Goal: Transaction & Acquisition: Obtain resource

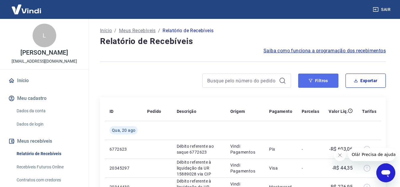
click at [318, 82] on button "Filtros" at bounding box center [318, 81] width 40 height 14
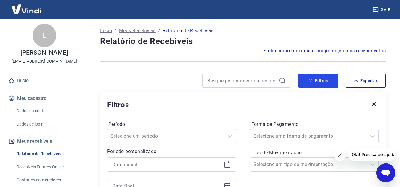
scroll to position [30, 0]
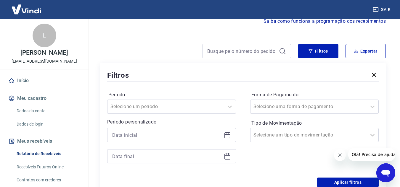
click at [227, 133] on icon at bounding box center [227, 135] width 6 height 6
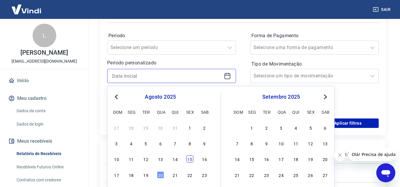
scroll to position [118, 0]
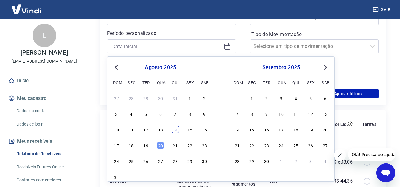
click at [177, 132] on div "14" at bounding box center [175, 129] width 7 height 7
type input "[DATE]"
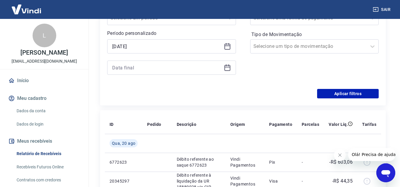
click at [228, 71] on icon at bounding box center [227, 68] width 6 height 6
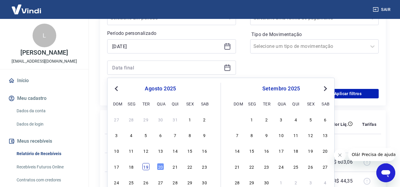
click at [143, 168] on div "19" at bounding box center [145, 166] width 7 height 7
type input "[DATE]"
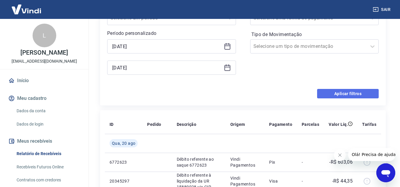
click at [356, 92] on button "Aplicar filtros" at bounding box center [348, 93] width 62 height 9
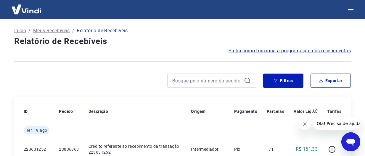
click at [326, 43] on h4 "Relatório de Recebíveis" at bounding box center [182, 41] width 336 height 12
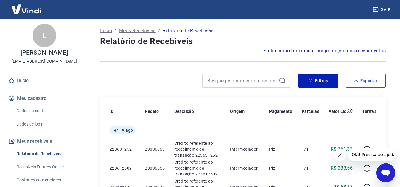
drag, startPoint x: 379, startPoint y: 79, endPoint x: 278, endPoint y: 88, distance: 101.5
click at [379, 79] on button "Exportar" at bounding box center [365, 81] width 40 height 14
type input "[DATE]"
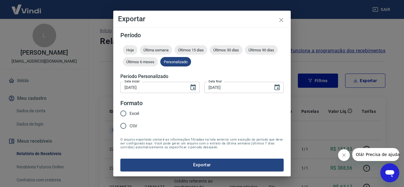
click at [129, 109] on input "Excel" at bounding box center [123, 113] width 12 height 12
radio input "true"
click at [196, 172] on div "Período Hoje Última semana Últimos 15 [PERSON_NAME] Últimos 30 [PERSON_NAME] Úl…" at bounding box center [201, 101] width 177 height 149
click at [197, 168] on button "Exportar" at bounding box center [201, 165] width 163 height 12
